Goal: Information Seeking & Learning: Learn about a topic

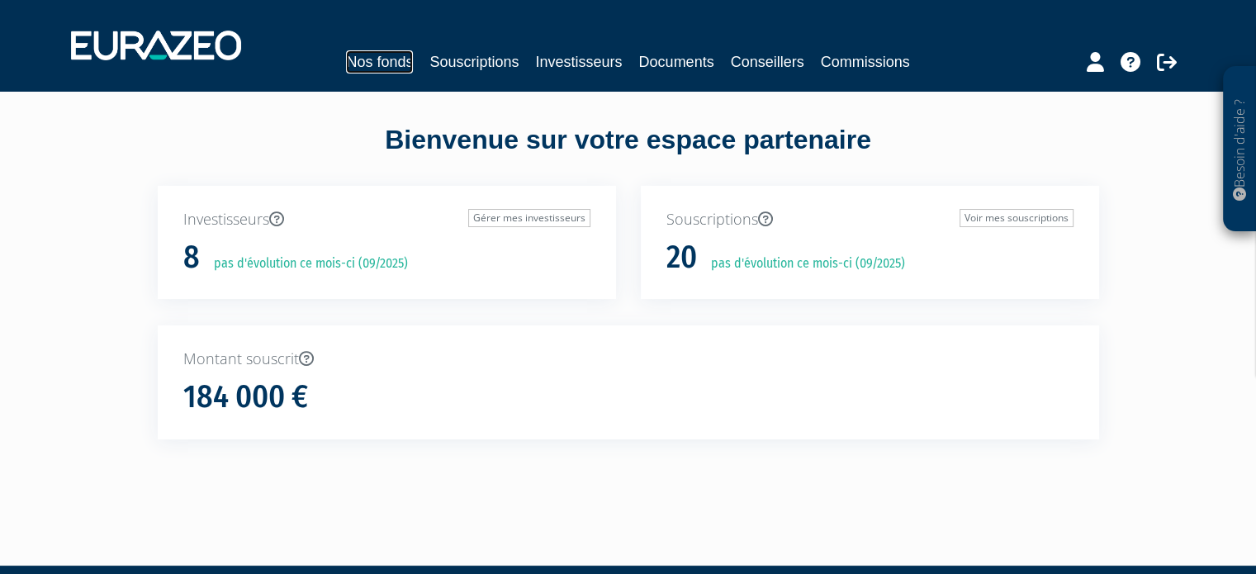
click at [398, 62] on link "Nos fonds" at bounding box center [379, 61] width 67 height 23
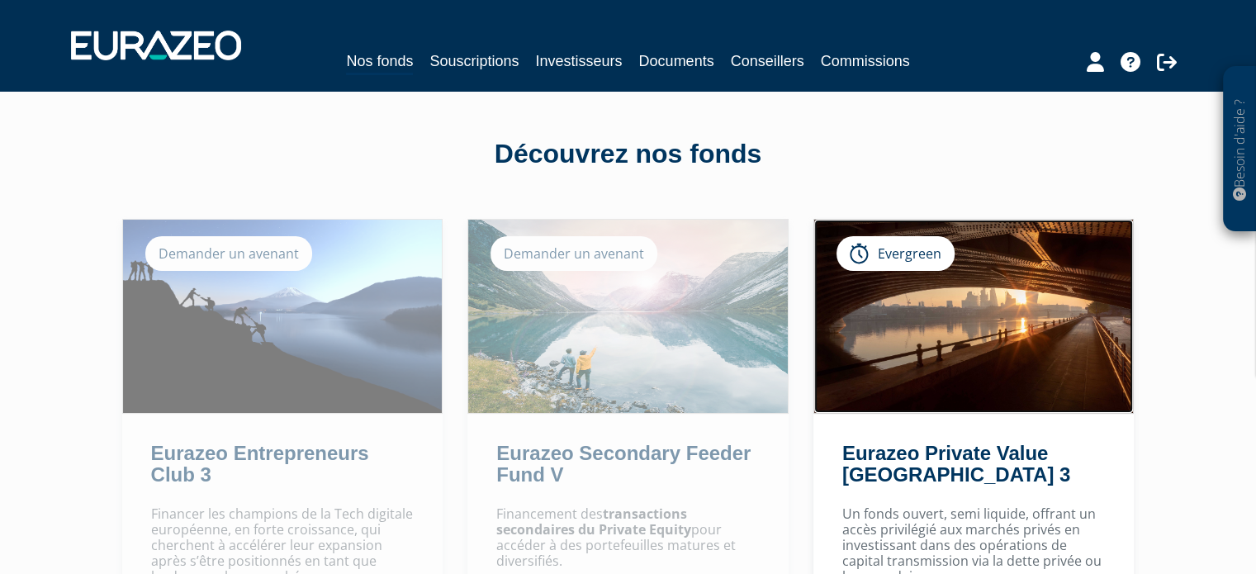
click at [993, 283] on img at bounding box center [974, 316] width 320 height 193
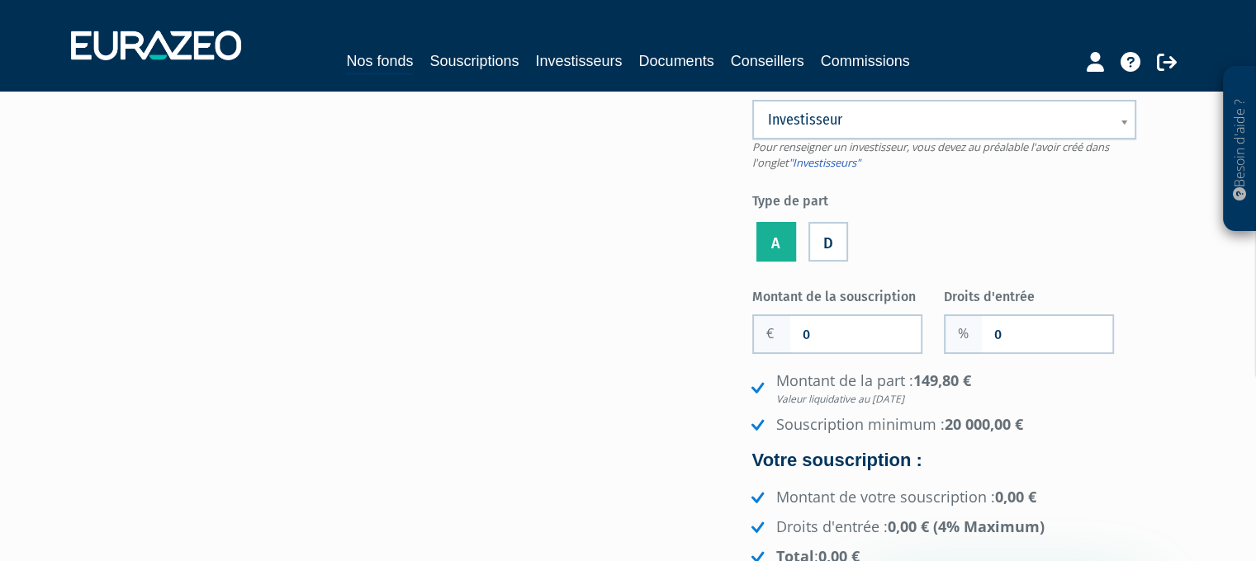
scroll to position [248, 0]
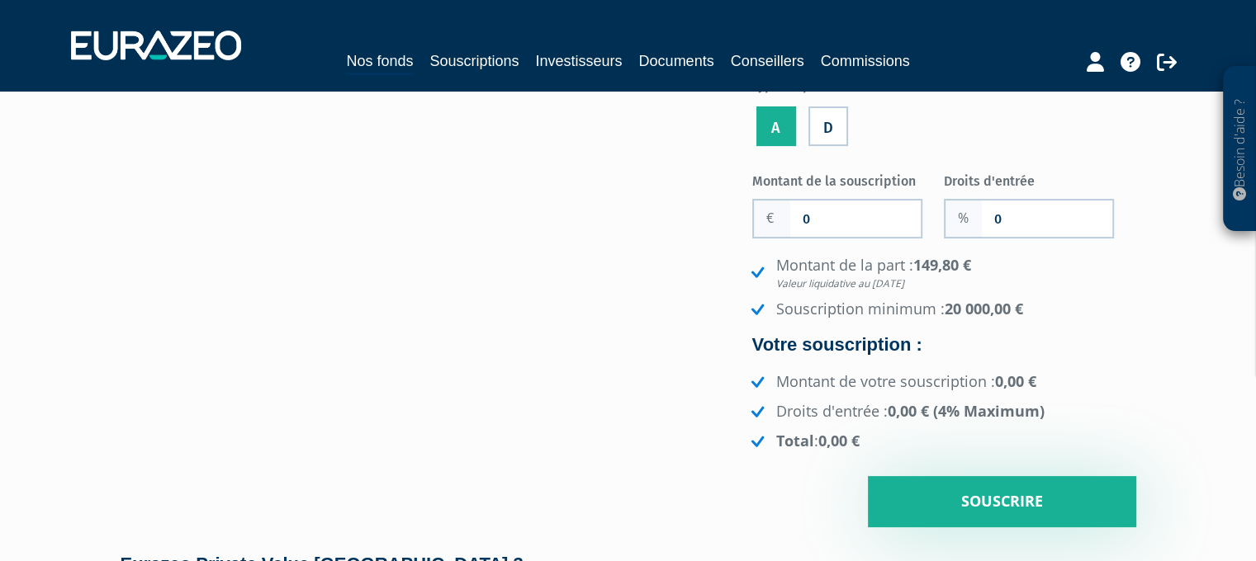
click at [819, 128] on li "D" at bounding box center [828, 124] width 48 height 54
click at [826, 128] on label "D" at bounding box center [828, 127] width 40 height 40
click at [0, 0] on input "D" at bounding box center [0, 0] width 0 height 0
click at [778, 121] on label "A" at bounding box center [776, 127] width 40 height 40
click at [0, 0] on input "A" at bounding box center [0, 0] width 0 height 0
